Goal: Task Accomplishment & Management: Complete application form

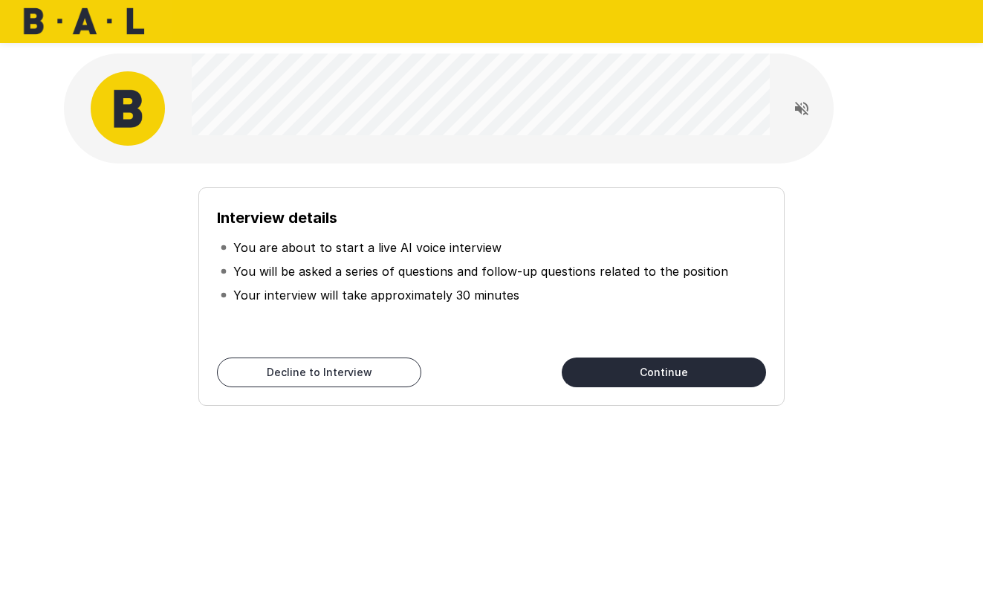
drag, startPoint x: 589, startPoint y: 363, endPoint x: 680, endPoint y: 210, distance: 177.9
click at [680, 210] on div "Interview details You are about to start a live AI voice interview You will be …" at bounding box center [490, 296] width 585 height 218
click at [796, 117] on icon "Read questions aloud" at bounding box center [802, 109] width 18 height 18
click at [691, 362] on button "Continue" at bounding box center [664, 372] width 204 height 30
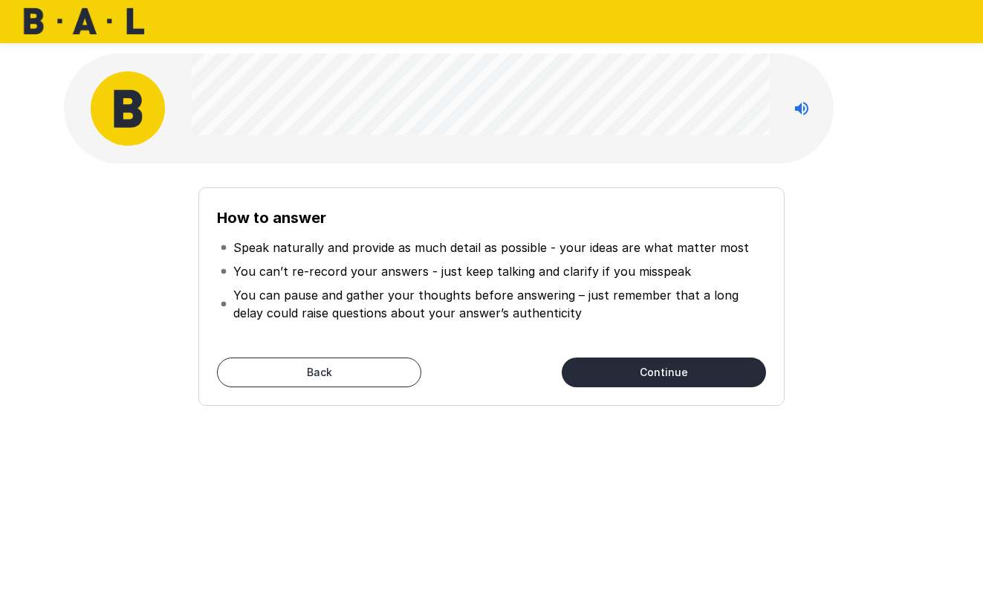
click at [524, 236] on li "Speak naturally and provide as much detail as possible - your ideas are what ma…" at bounding box center [491, 248] width 548 height 24
click at [640, 366] on button "Continue" at bounding box center [664, 372] width 204 height 30
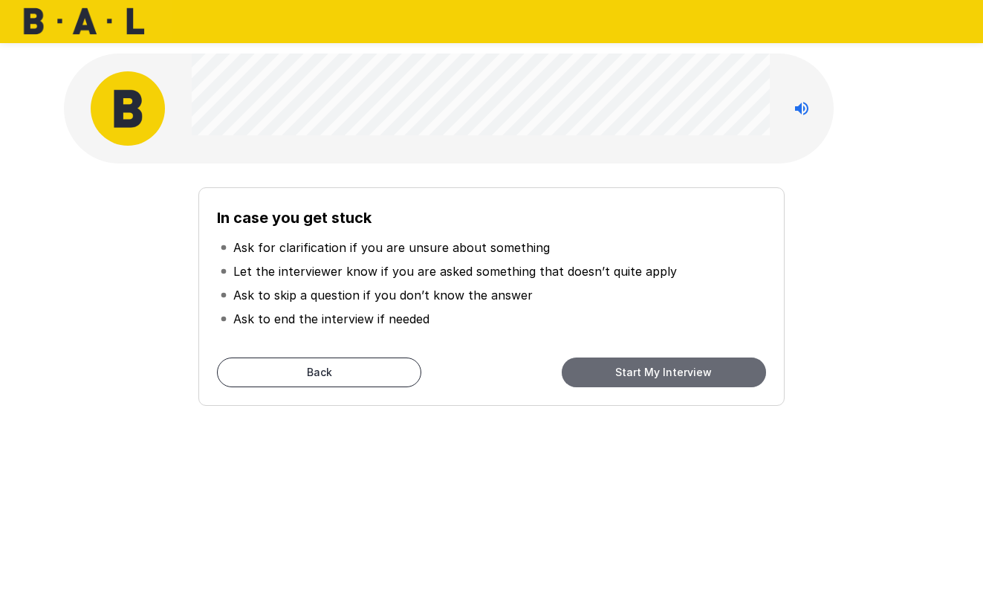
click at [596, 366] on button "Start My Interview" at bounding box center [664, 372] width 204 height 30
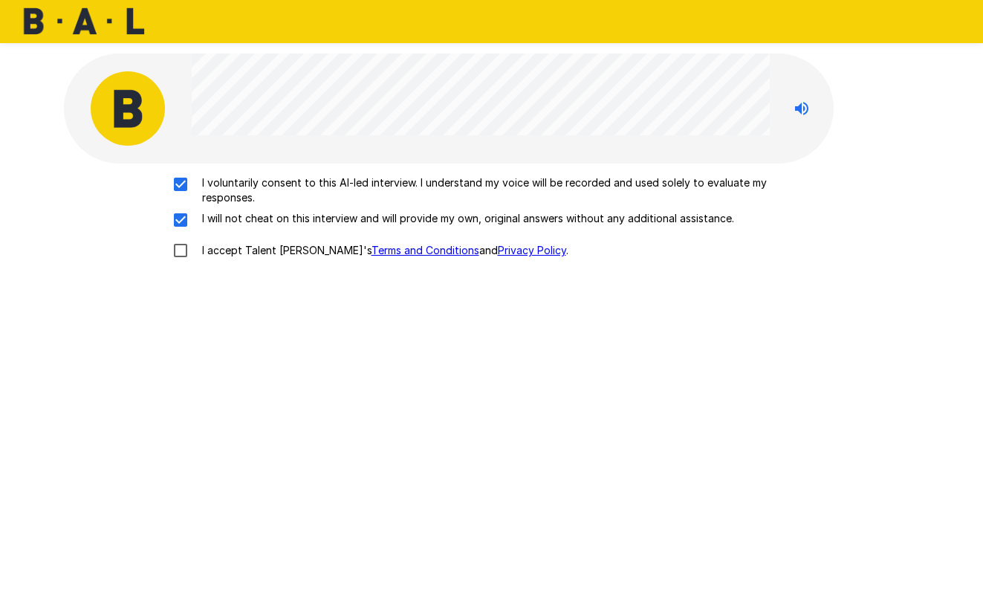
click at [617, 322] on div "I voluntarily consent to this AI-led interview. I understand my voice will be r…" at bounding box center [492, 371] width 856 height 417
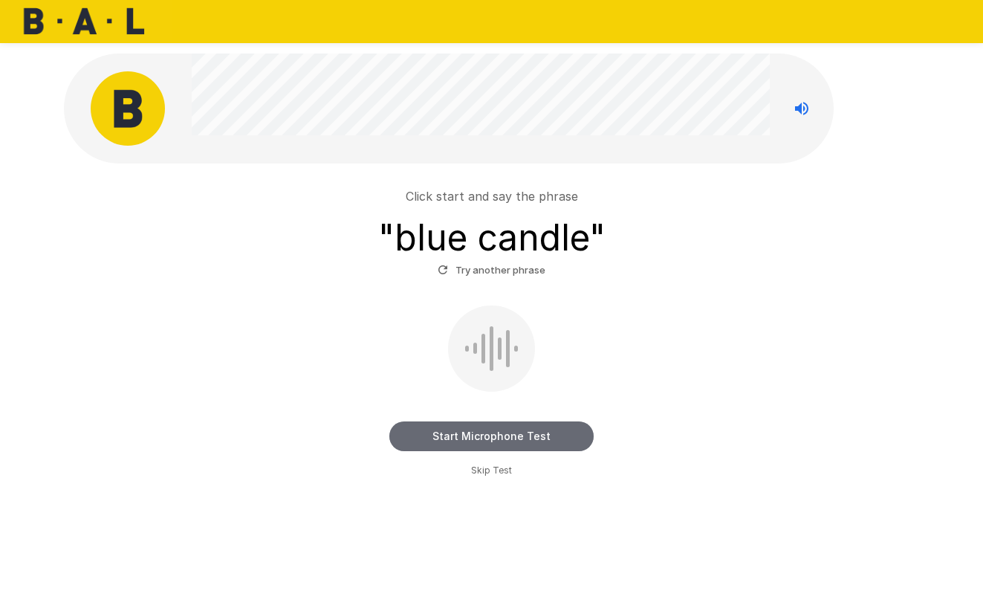
click at [458, 441] on button "Start Microphone Test" at bounding box center [491, 436] width 204 height 30
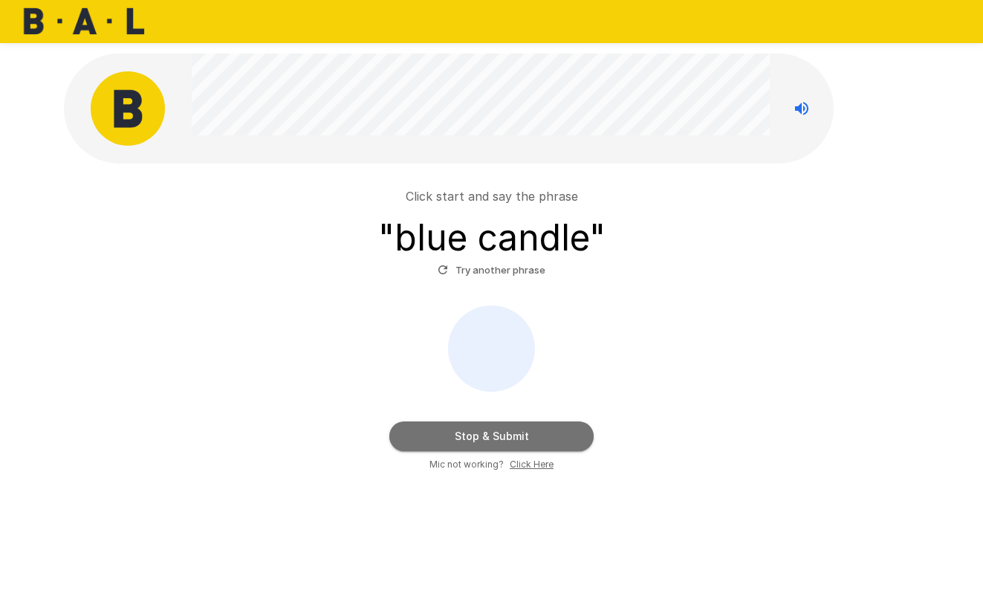
click at [458, 441] on button "Stop & Submit" at bounding box center [491, 436] width 204 height 30
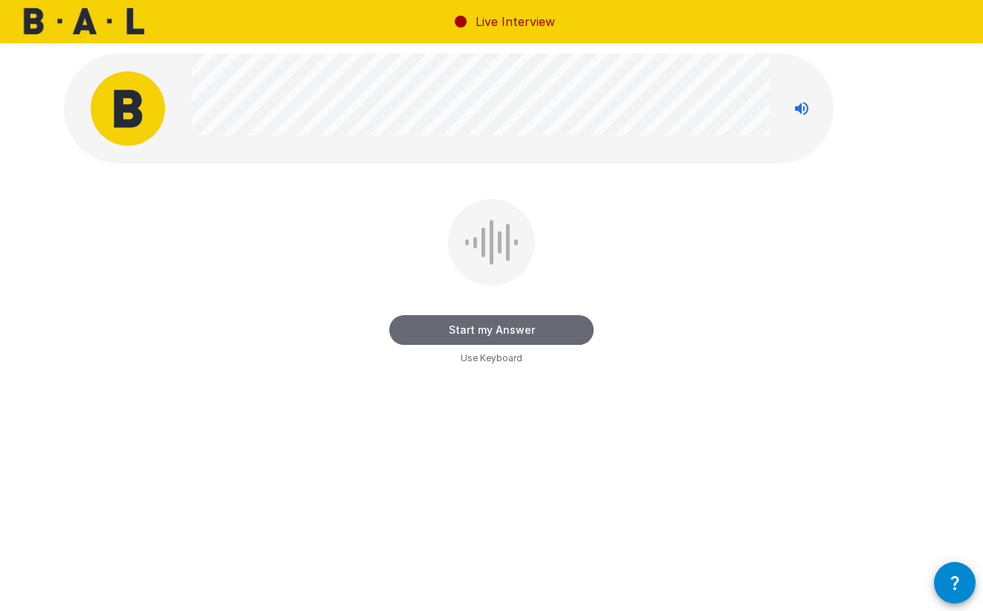
click at [490, 325] on button "Start my Answer" at bounding box center [491, 330] width 204 height 30
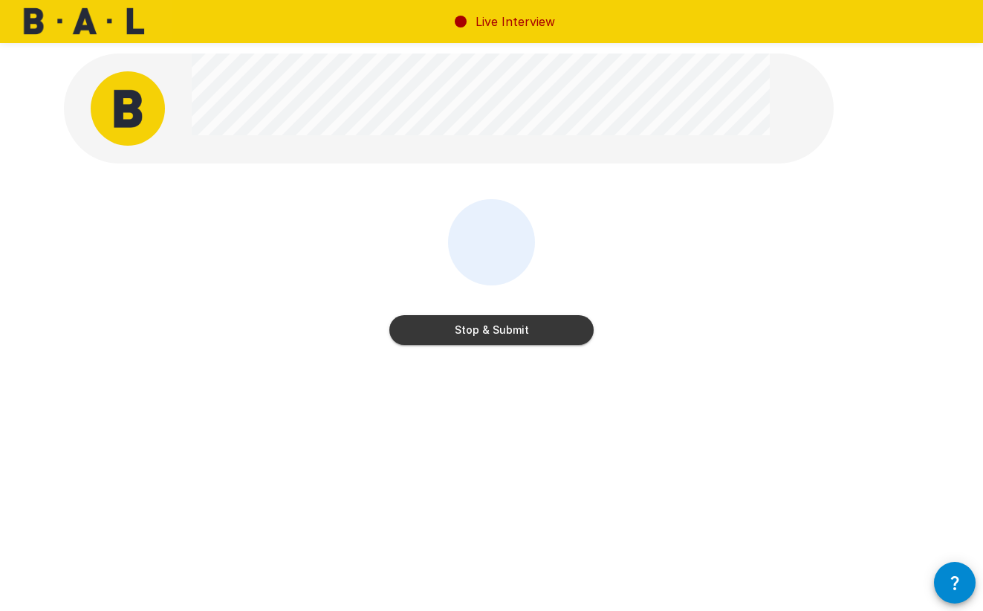
click at [490, 325] on button "Stop & Submit" at bounding box center [491, 330] width 204 height 30
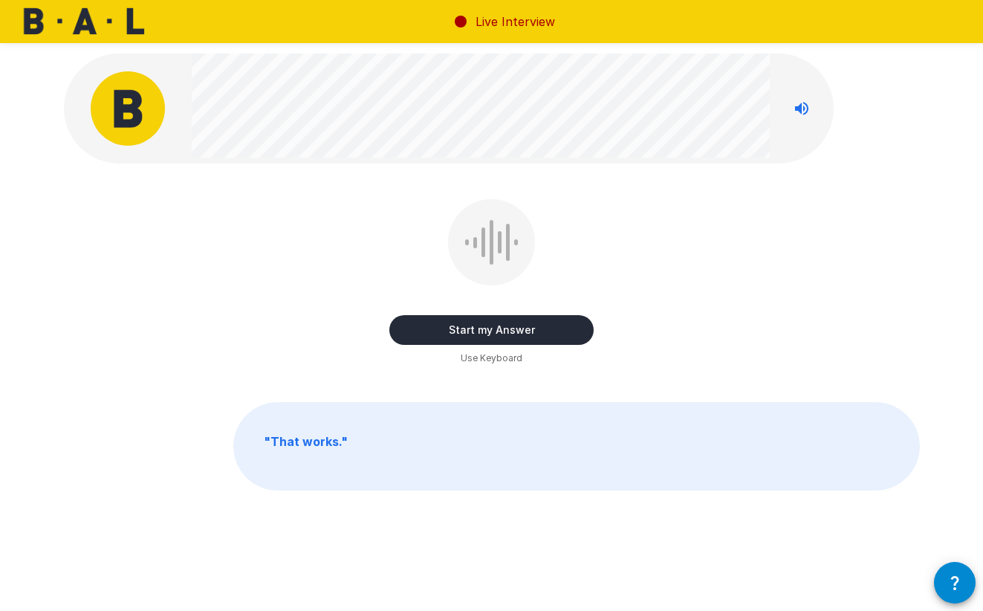
click at [493, 331] on button "Start my Answer" at bounding box center [491, 330] width 204 height 30
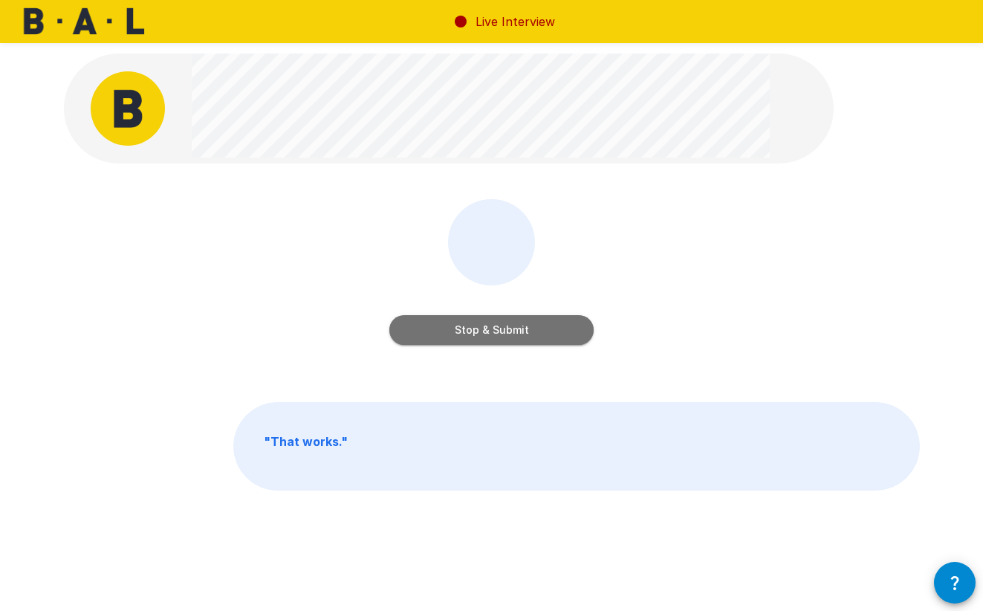
click at [492, 331] on button "Stop & Submit" at bounding box center [491, 330] width 204 height 30
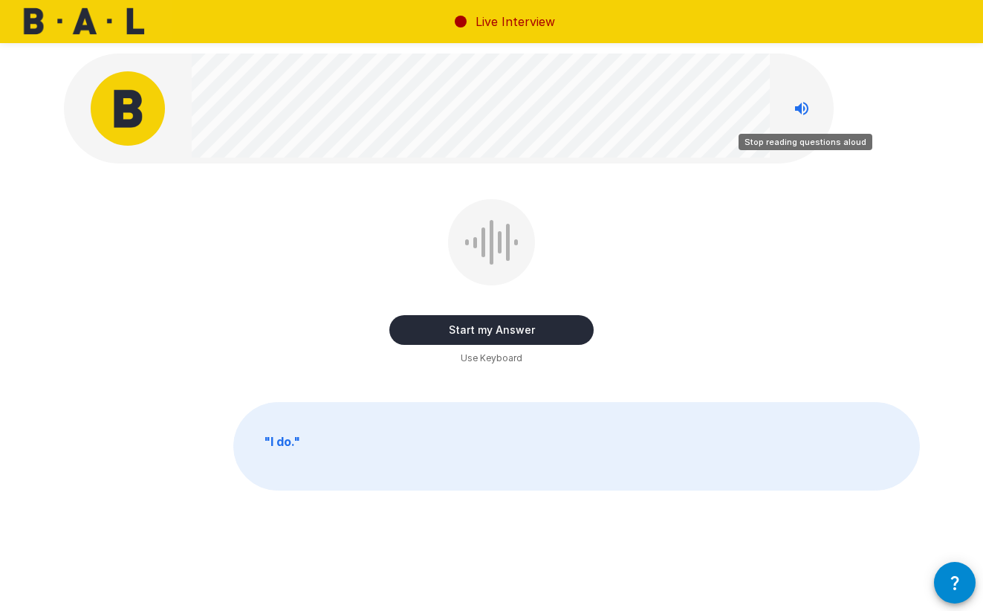
click at [806, 113] on icon "Stop reading questions aloud" at bounding box center [801, 108] width 13 height 13
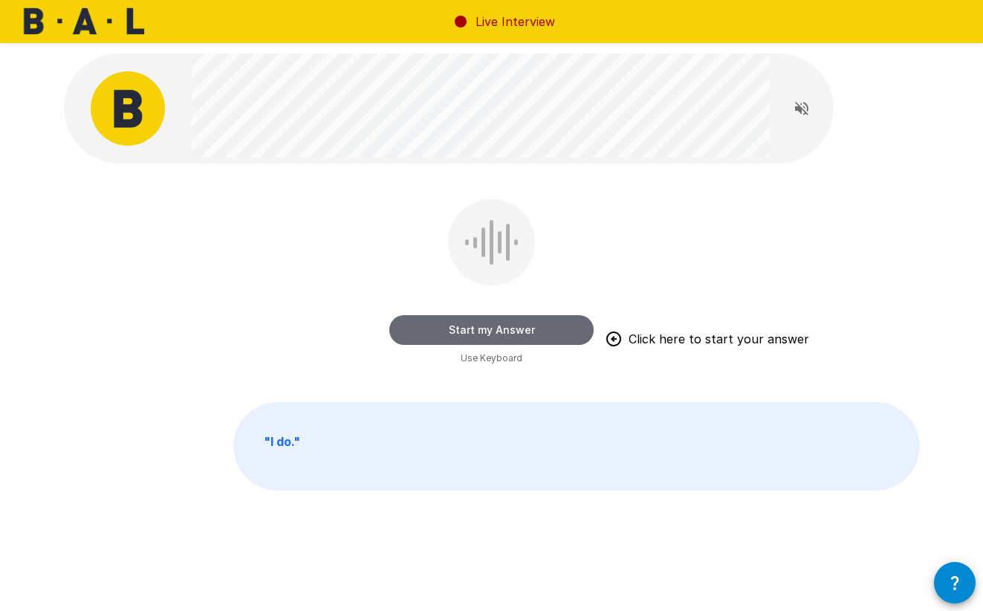
click at [452, 330] on button "Start my Answer" at bounding box center [491, 330] width 204 height 30
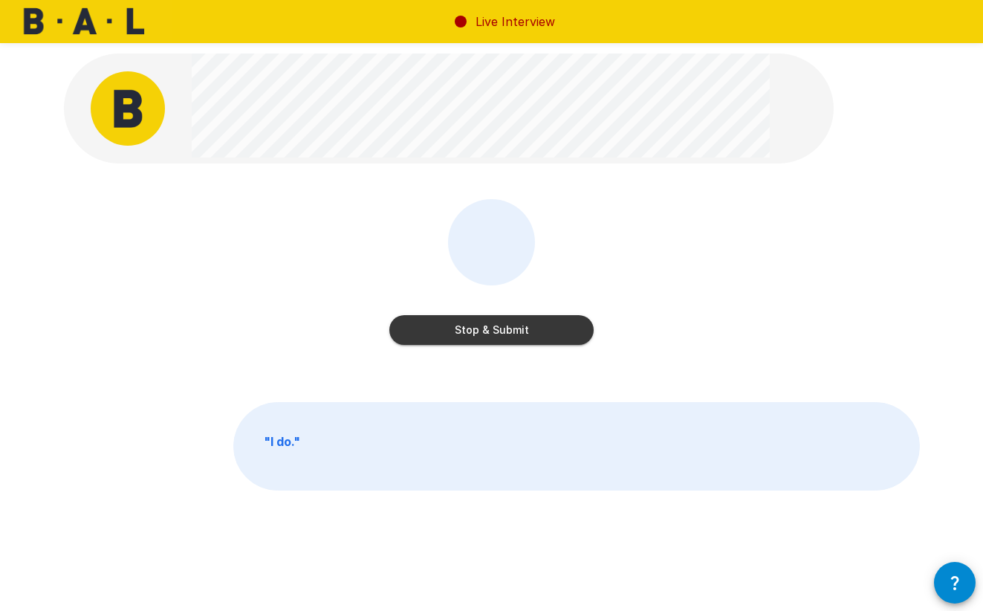
click at [452, 330] on button "Stop & Submit" at bounding box center [491, 330] width 204 height 30
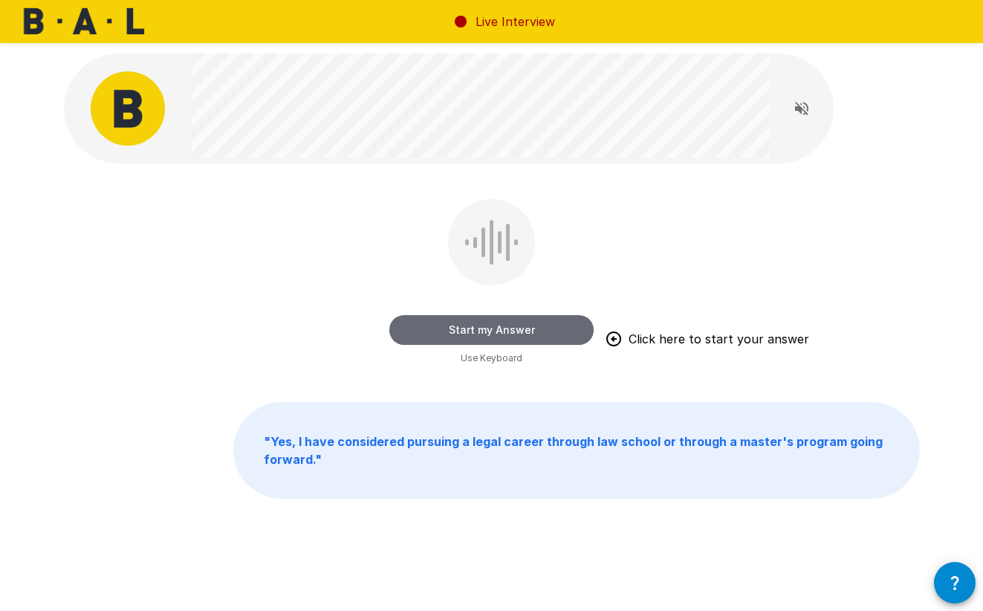
click at [490, 333] on button "Start my Answer" at bounding box center [491, 330] width 204 height 30
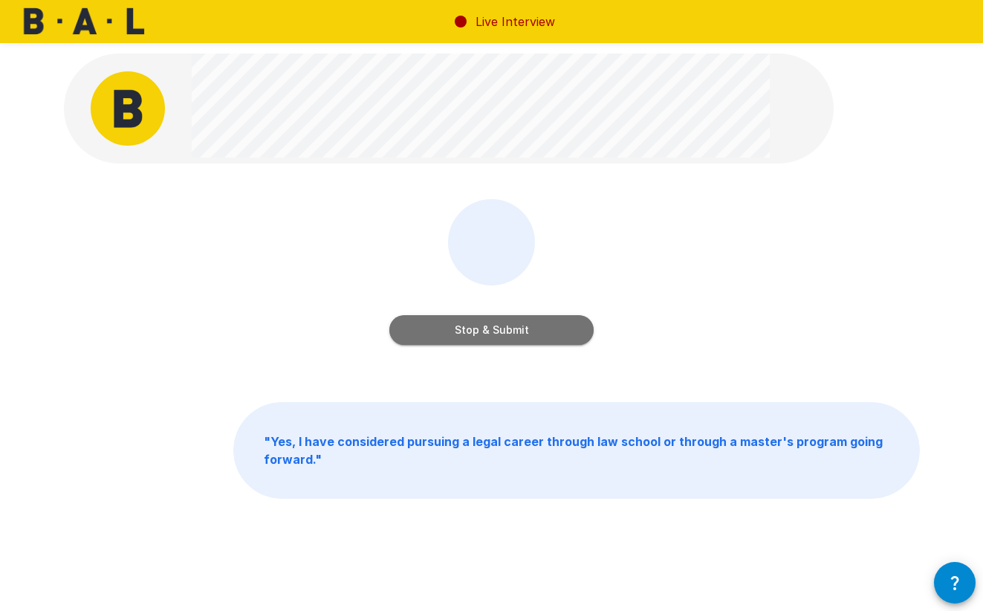
click at [490, 333] on button "Stop & Submit" at bounding box center [491, 330] width 204 height 30
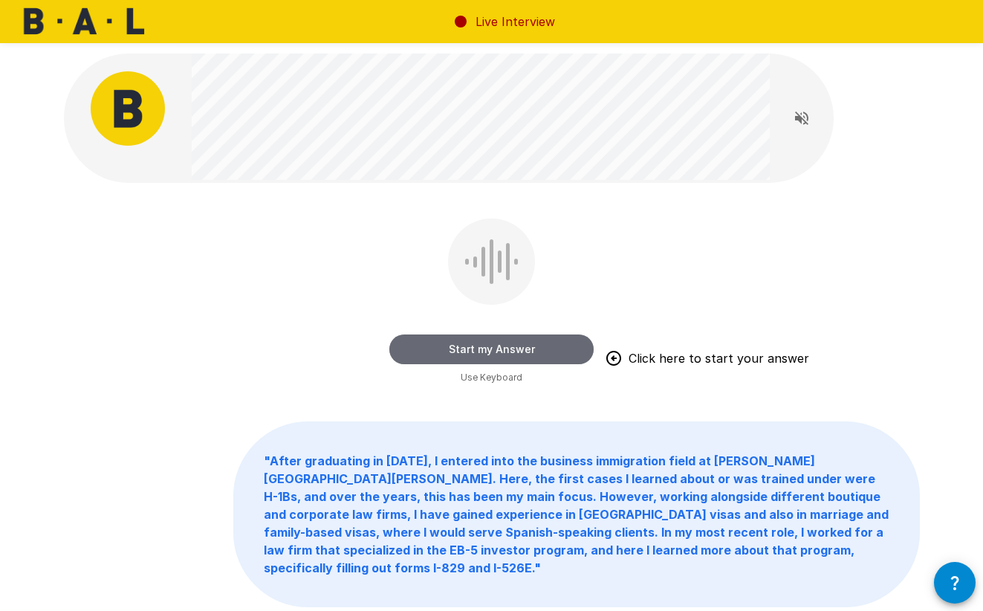
click at [491, 343] on button "Start my Answer" at bounding box center [491, 349] width 204 height 30
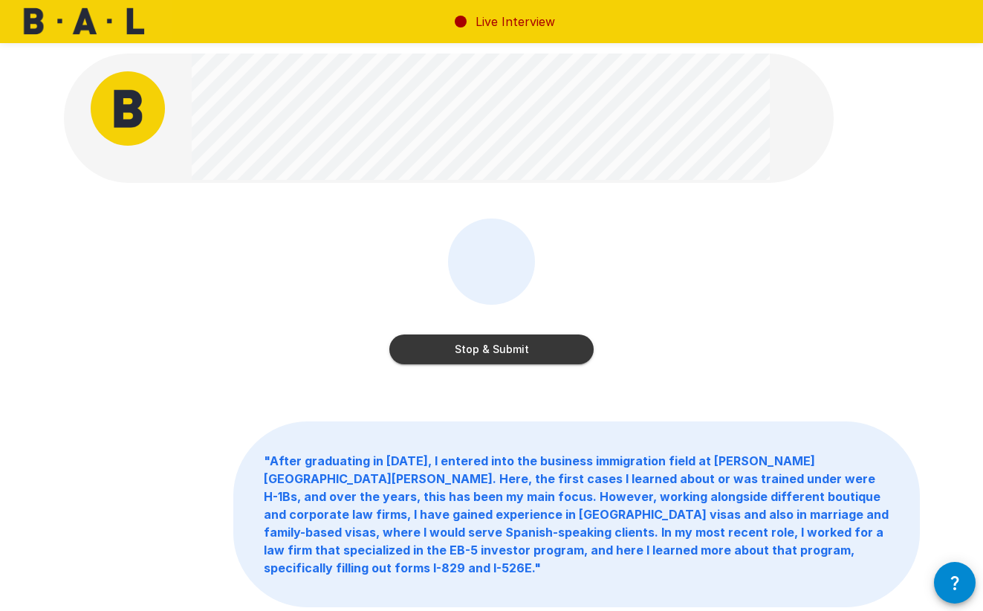
click at [515, 346] on button "Stop & Submit" at bounding box center [491, 349] width 204 height 30
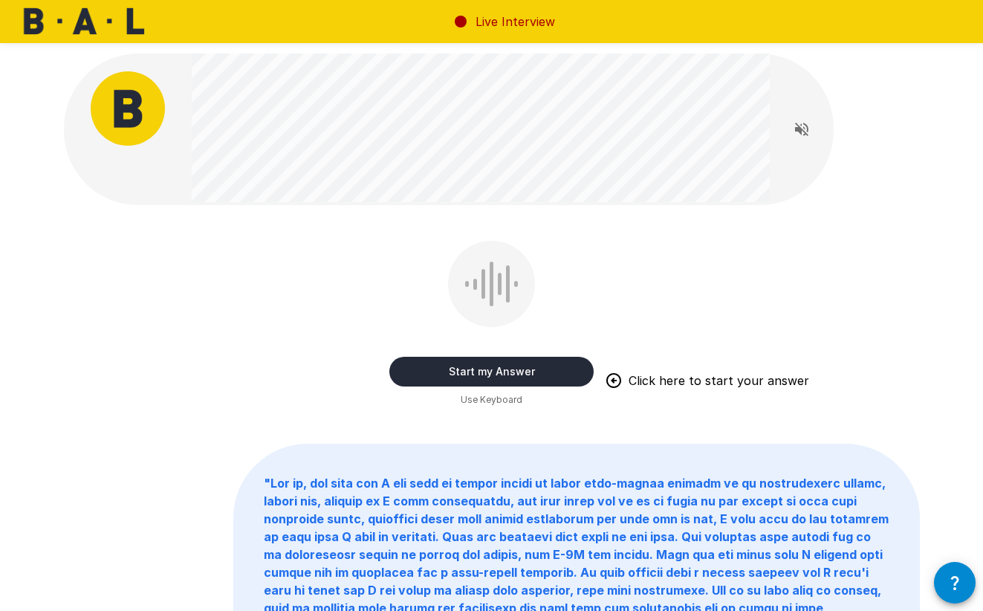
click at [467, 366] on button "Start my Answer" at bounding box center [491, 372] width 204 height 30
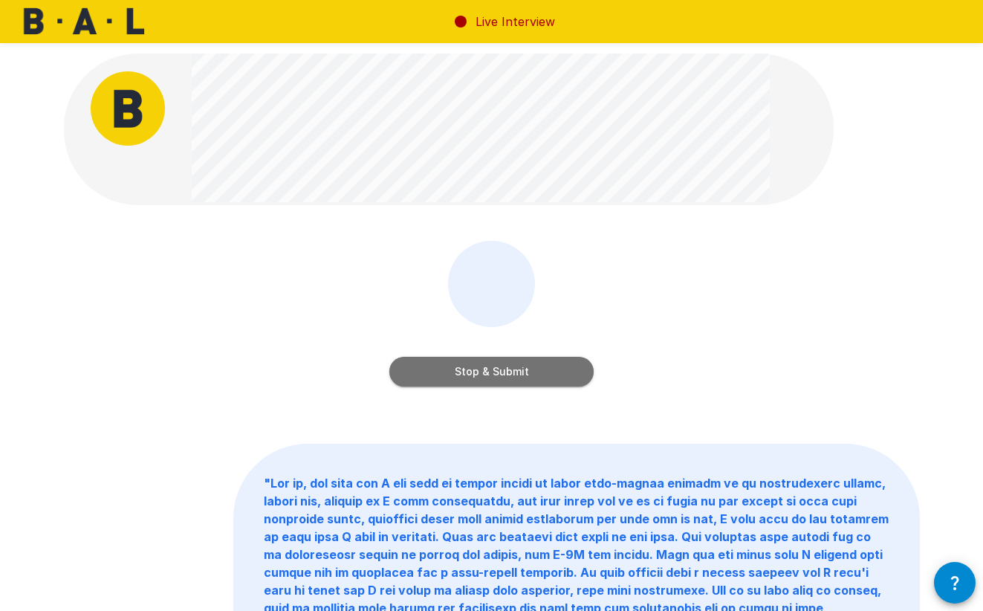
click at [467, 366] on button "Stop & Submit" at bounding box center [491, 372] width 204 height 30
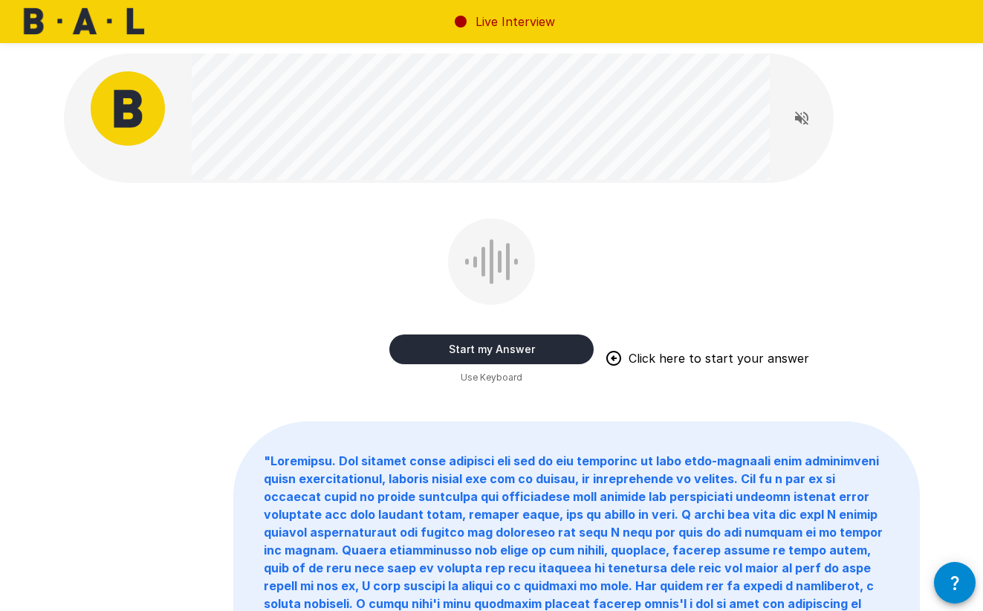
click at [489, 349] on button "Start my Answer" at bounding box center [491, 349] width 204 height 30
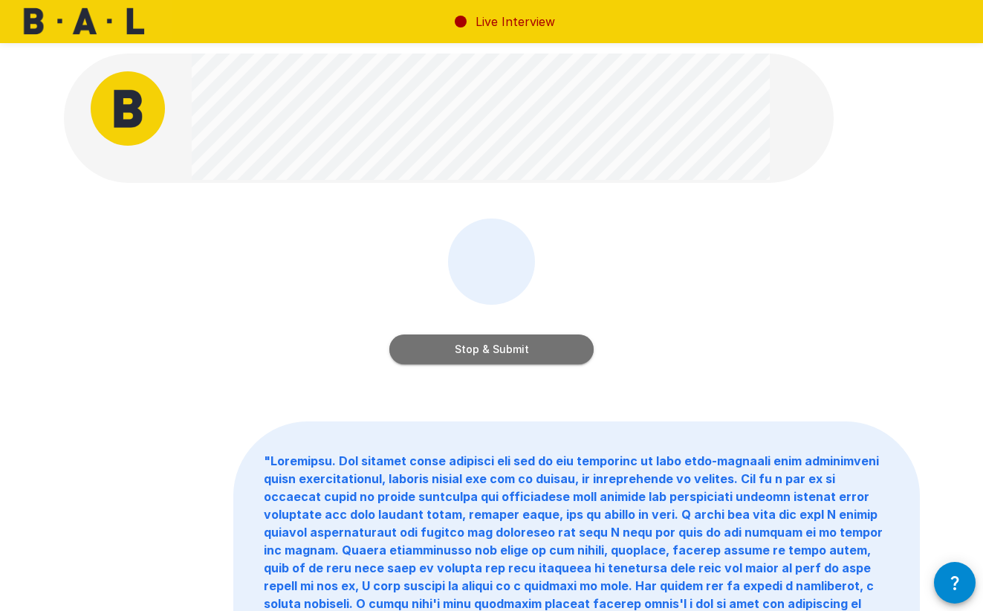
click at [489, 349] on button "Stop & Submit" at bounding box center [491, 349] width 204 height 30
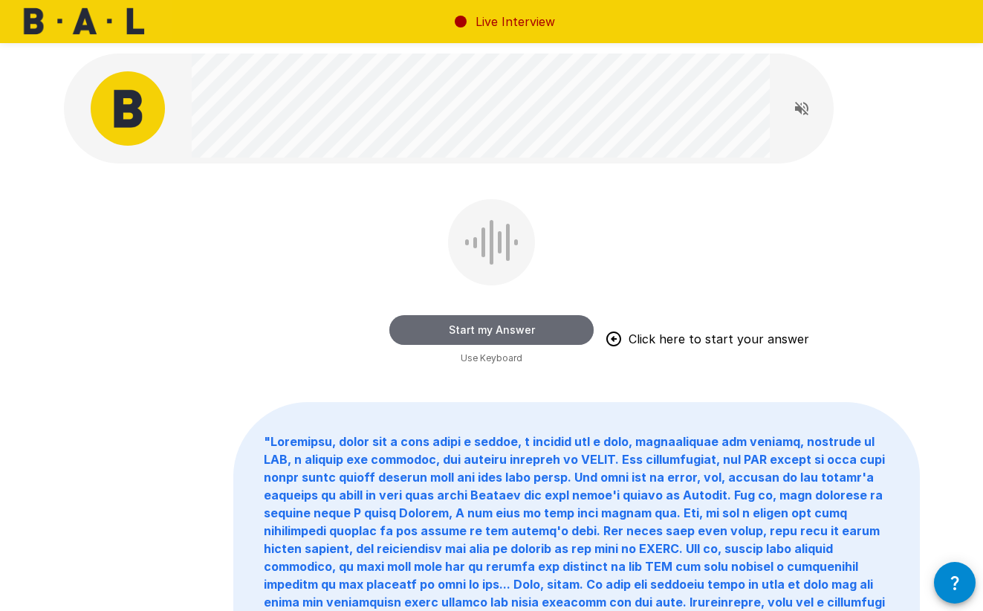
click at [485, 325] on button "Start my Answer" at bounding box center [491, 330] width 204 height 30
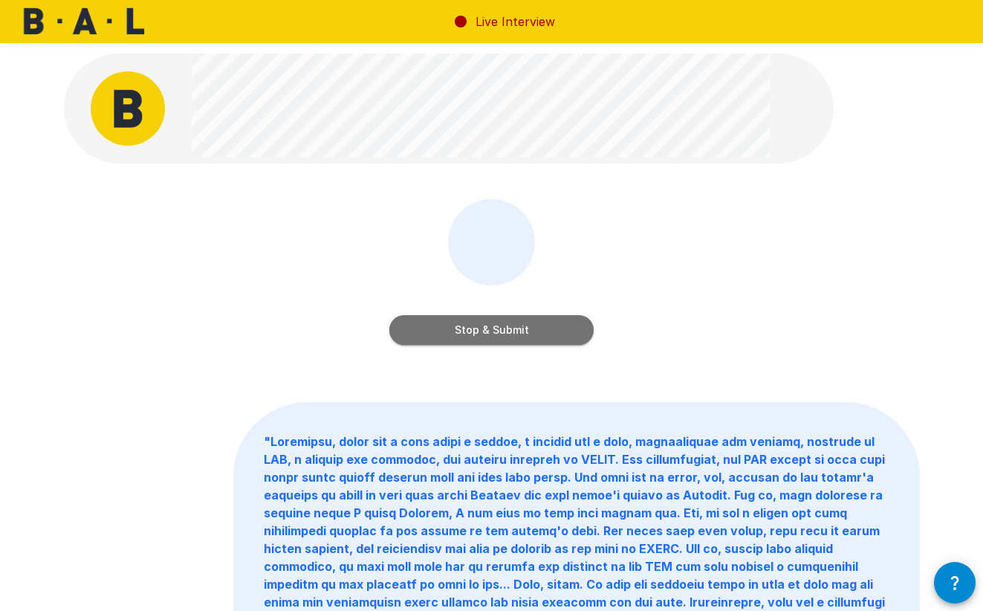
click at [485, 325] on button "Stop & Submit" at bounding box center [491, 330] width 204 height 30
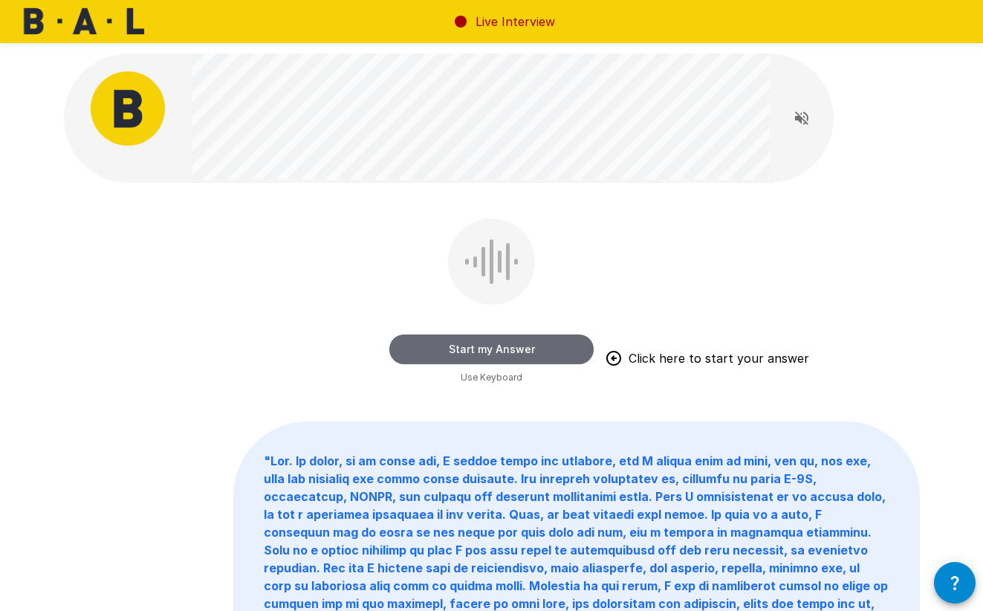
click at [488, 343] on button "Start my Answer" at bounding box center [491, 349] width 204 height 30
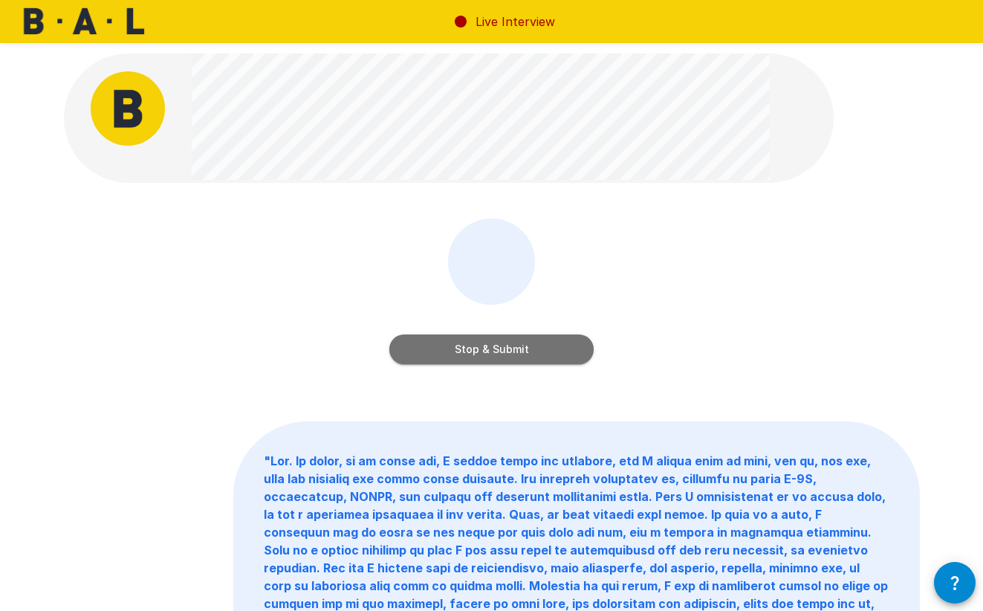
click at [486, 338] on button "Stop & Submit" at bounding box center [491, 349] width 204 height 30
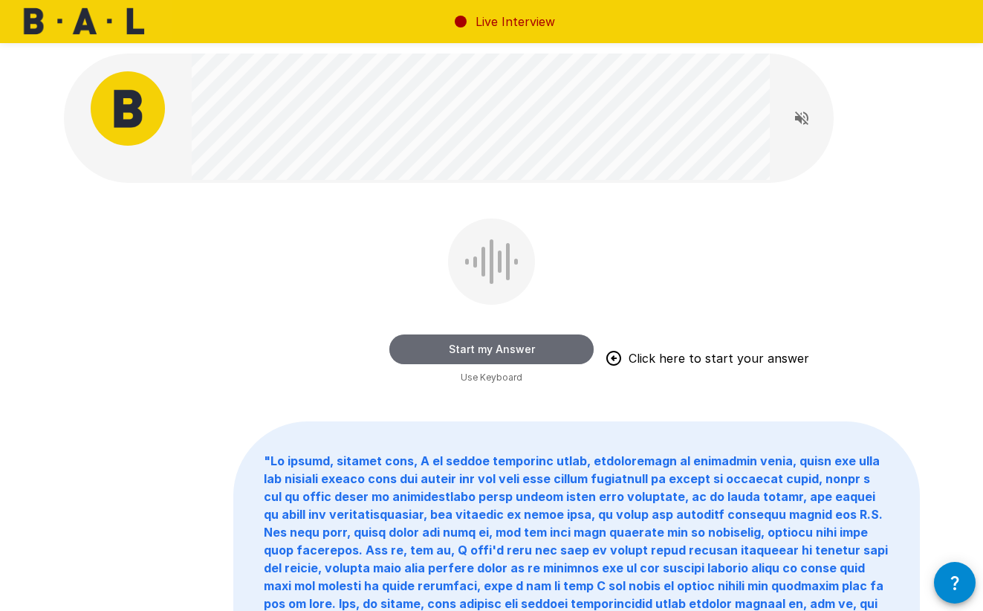
click at [468, 345] on button "Start my Answer" at bounding box center [491, 349] width 204 height 30
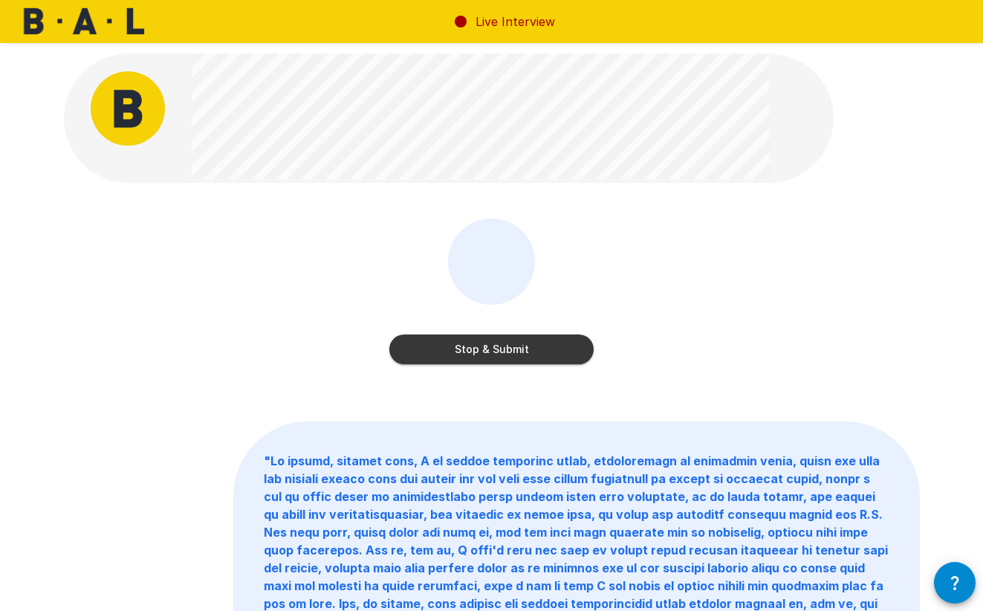
click at [468, 345] on button "Stop & Submit" at bounding box center [491, 349] width 204 height 30
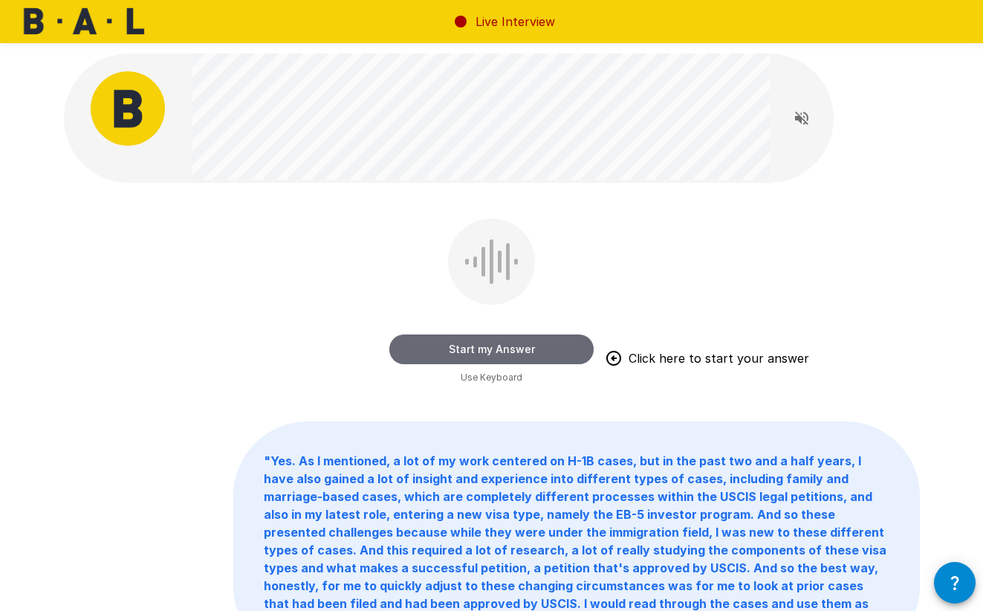
click at [510, 343] on button "Start my Answer" at bounding box center [491, 349] width 204 height 30
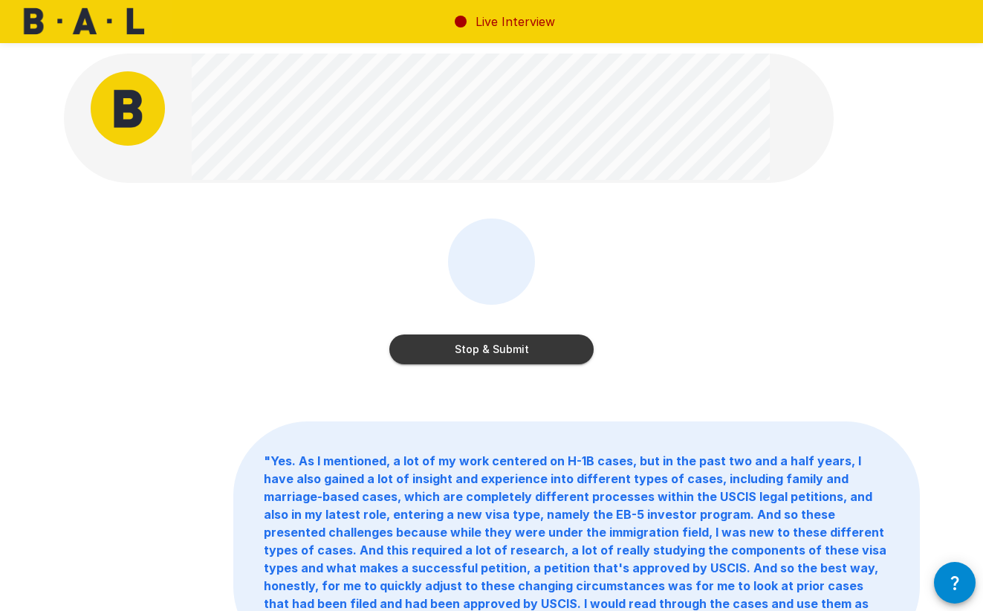
click at [510, 343] on button "Stop & Submit" at bounding box center [491, 349] width 204 height 30
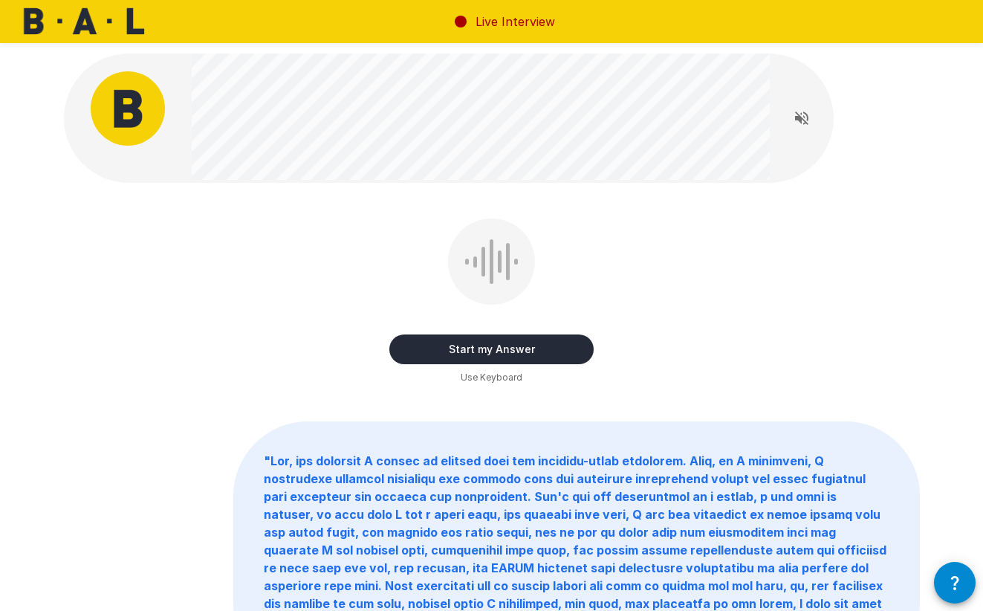
click at [501, 356] on button "Start my Answer" at bounding box center [491, 349] width 204 height 30
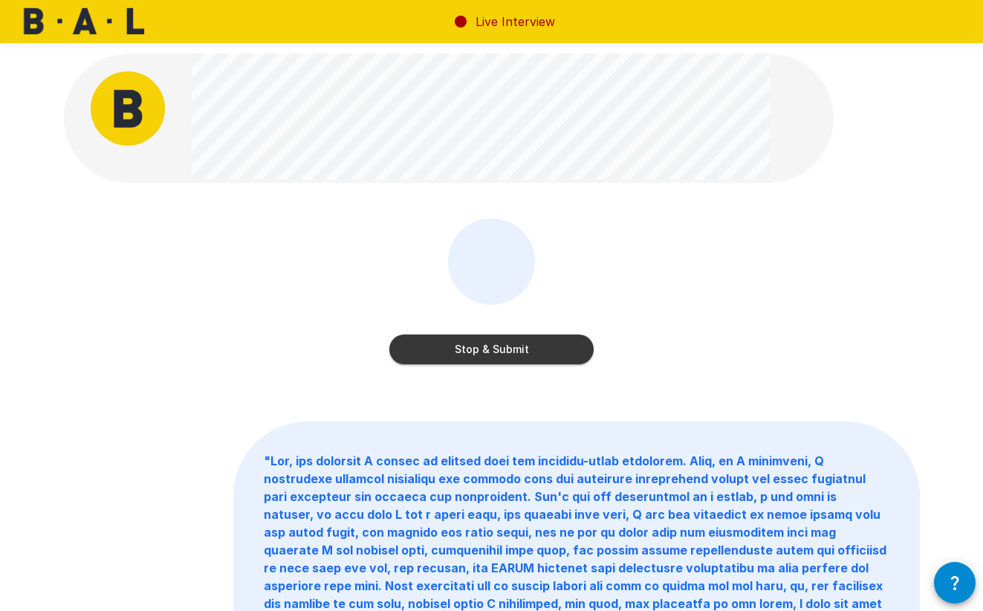
click at [558, 343] on button "Stop & Submit" at bounding box center [491, 349] width 204 height 30
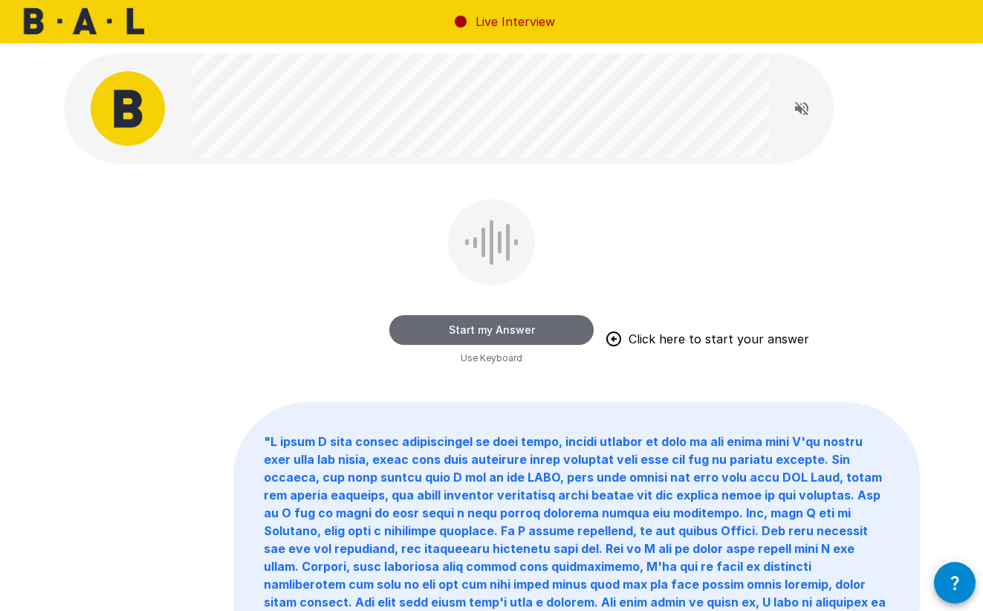
click at [495, 331] on button "Start my Answer" at bounding box center [491, 330] width 204 height 30
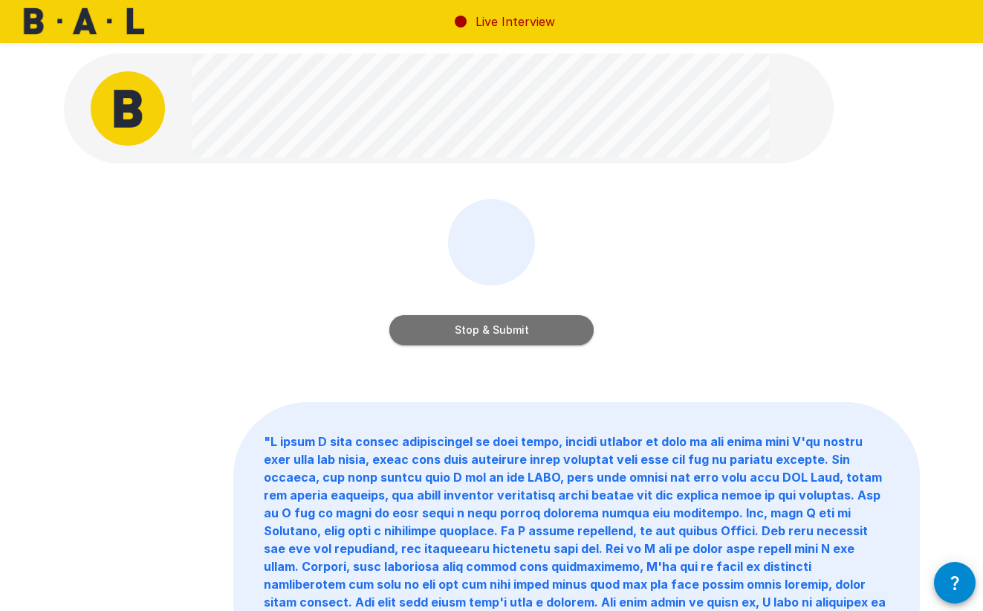
click at [508, 315] on button "Stop & Submit" at bounding box center [491, 330] width 204 height 30
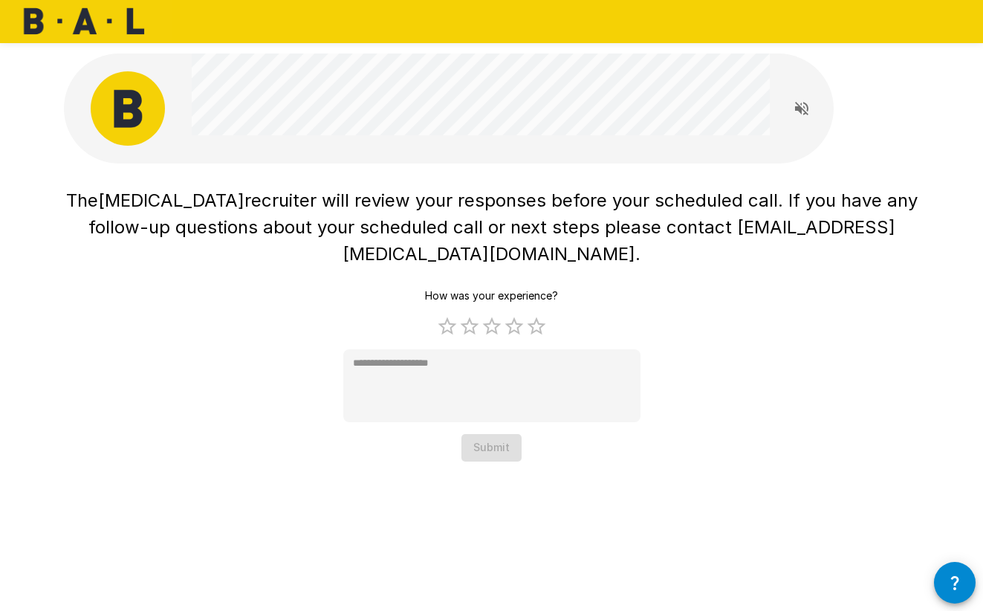
drag, startPoint x: 484, startPoint y: 406, endPoint x: 484, endPoint y: 414, distance: 8.2
click at [484, 414] on div "How was your experience? 1 Star 2 Stars 3 Stars 4 Stars 5 Stars Empty * Submit" at bounding box center [491, 371] width 297 height 179
drag, startPoint x: 510, startPoint y: 295, endPoint x: 517, endPoint y: 301, distance: 8.9
click at [517, 315] on label "4 Stars" at bounding box center [514, 326] width 22 height 22
click at [511, 315] on label "4 Stars" at bounding box center [514, 326] width 22 height 22
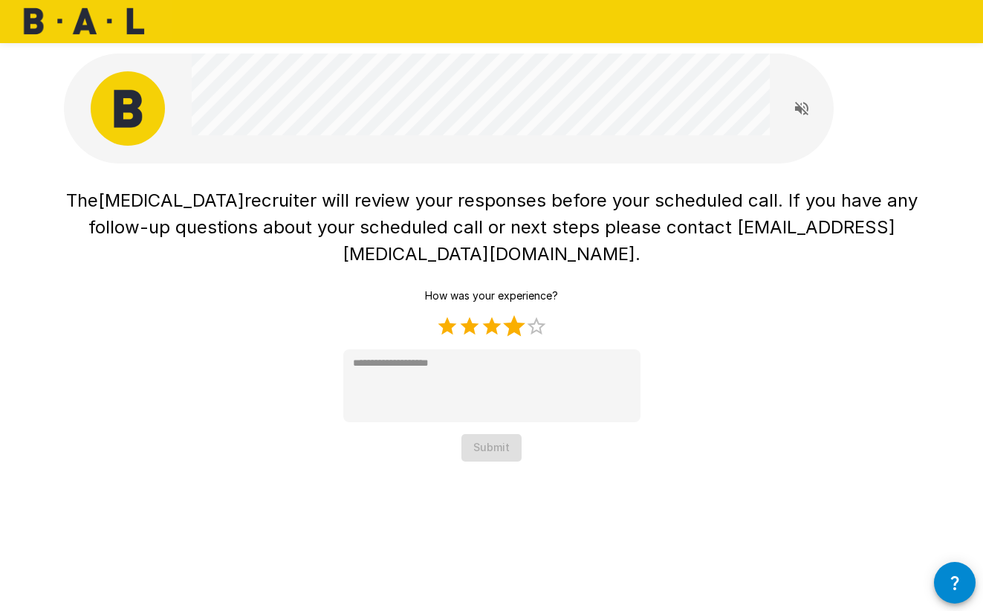
type textarea "*"
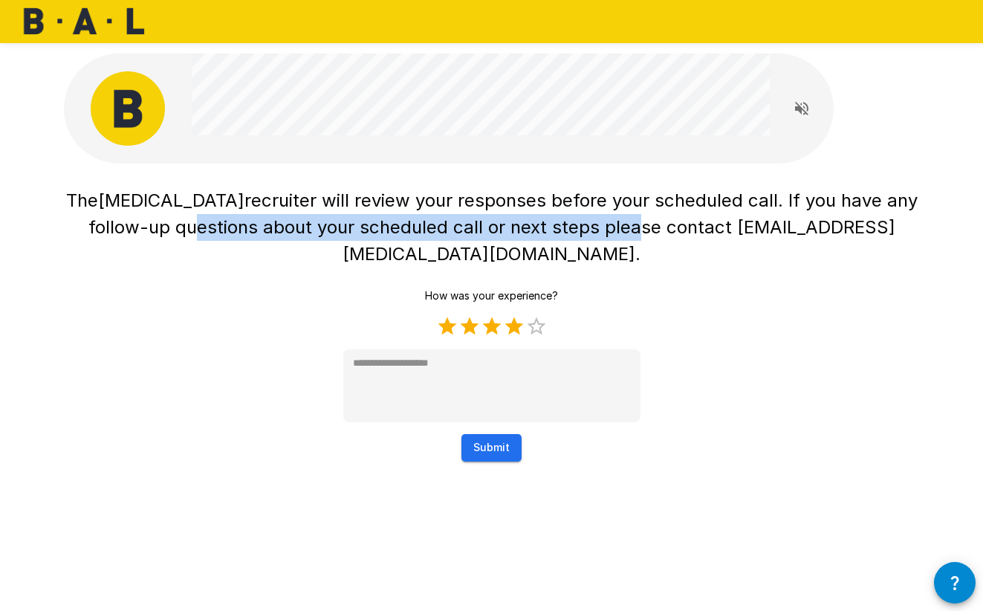
drag, startPoint x: 140, startPoint y: 221, endPoint x: 582, endPoint y: 216, distance: 441.4
click at [582, 216] on h1 "The [MEDICAL_DATA] recruiter will review your responses before your scheduled c…" at bounding box center [492, 227] width 856 height 80
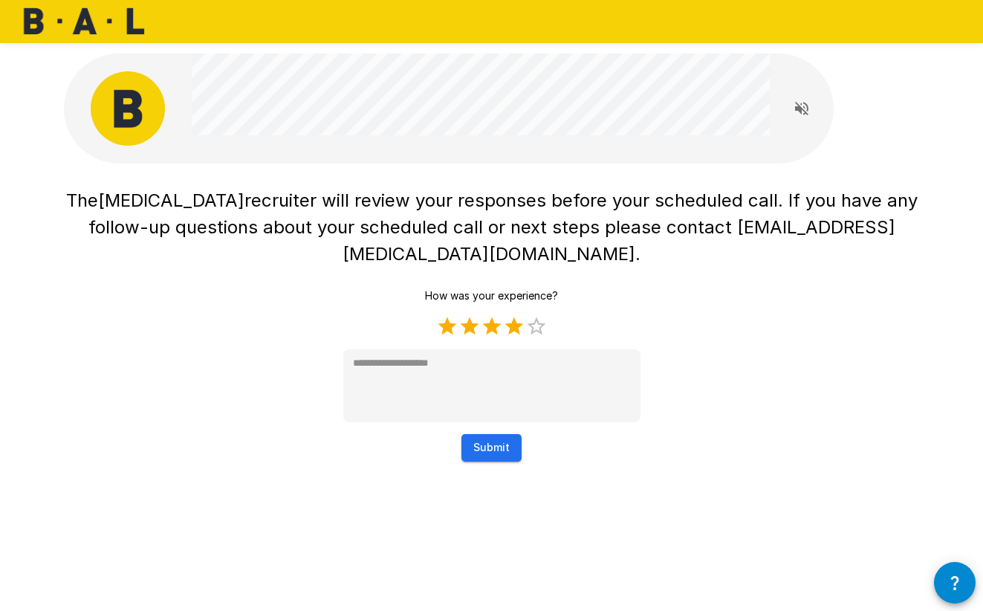
click at [582, 207] on span "recruiter will review your responses before your scheduled call. If you have an…" at bounding box center [505, 226] width 834 height 75
click at [508, 434] on button "Submit" at bounding box center [491, 447] width 60 height 27
